Goal: Find specific page/section: Find specific page/section

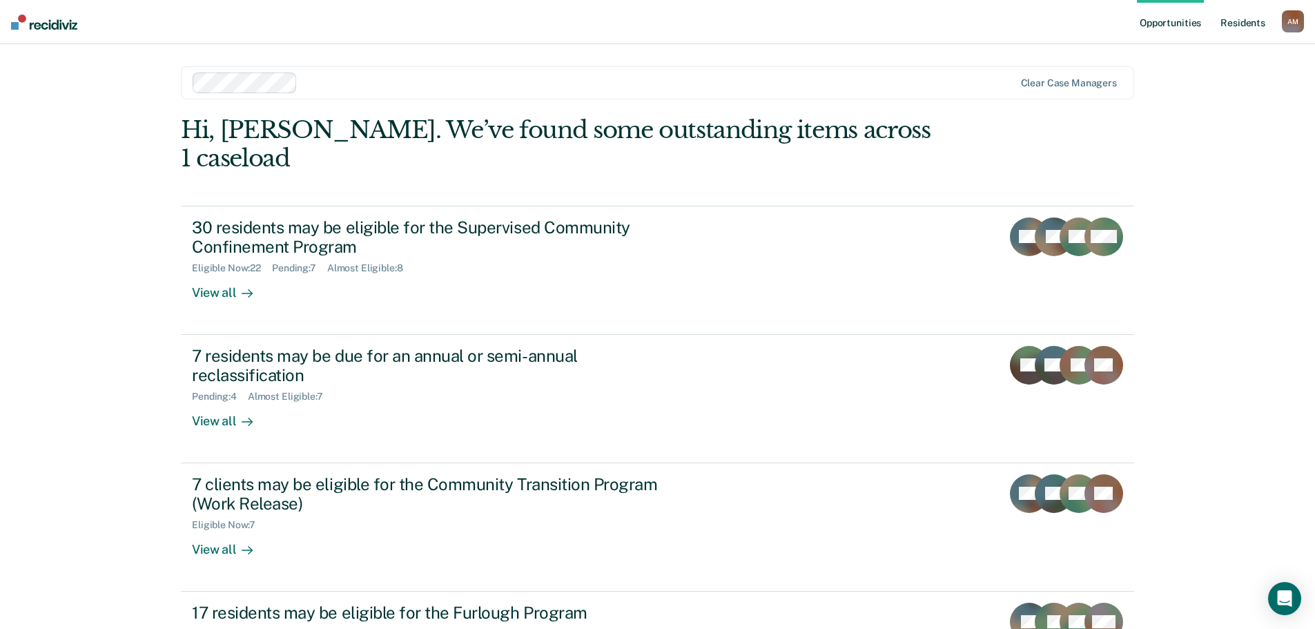
click at [1247, 23] on link "Resident s" at bounding box center [1243, 22] width 50 height 44
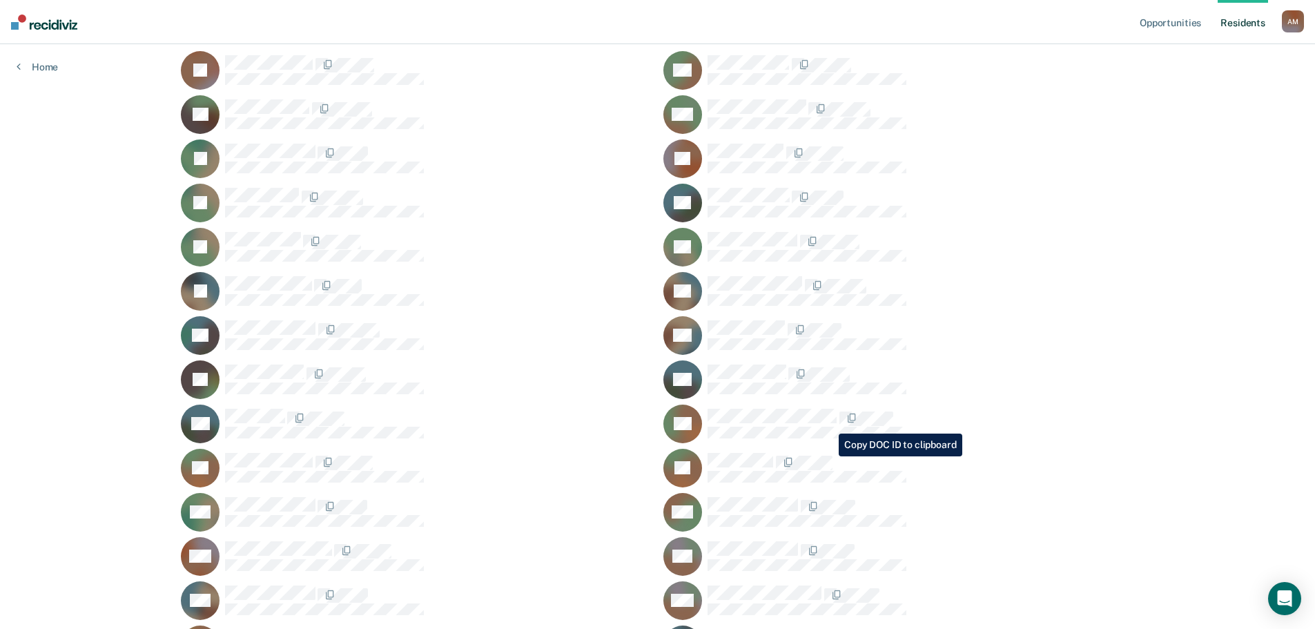
scroll to position [207, 0]
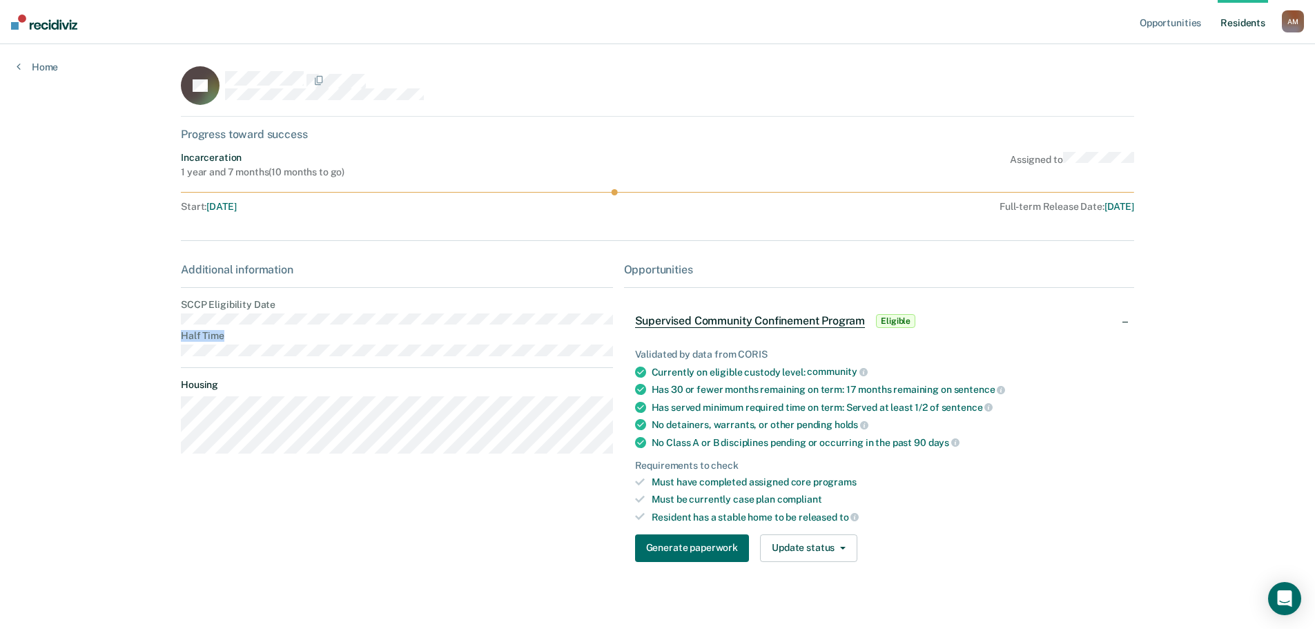
click at [167, 315] on main "JG Progress toward success Incarceration 1 year and 7 months ( 10 months to go …" at bounding box center [657, 327] width 987 height 567
click at [284, 339] on dt "Half Time" at bounding box center [396, 336] width 431 height 12
